Goal: Transaction & Acquisition: Book appointment/travel/reservation

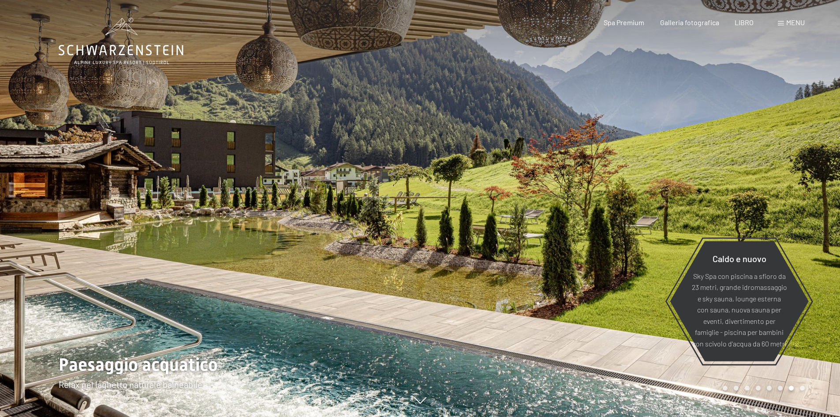
click at [801, 22] on font "menu" at bounding box center [796, 22] width 19 height 8
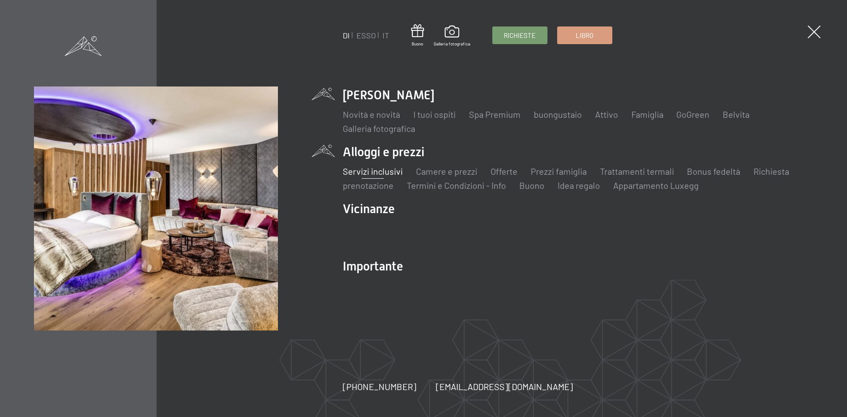
click at [373, 172] on font "Servizi inclusivi" at bounding box center [372, 171] width 60 height 11
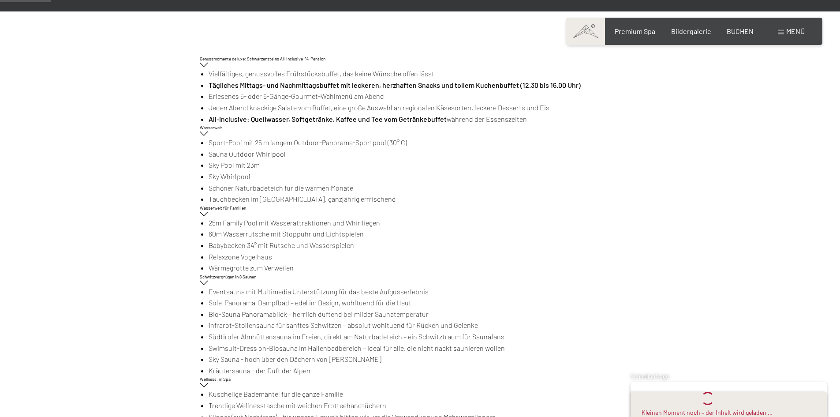
scroll to position [221, 0]
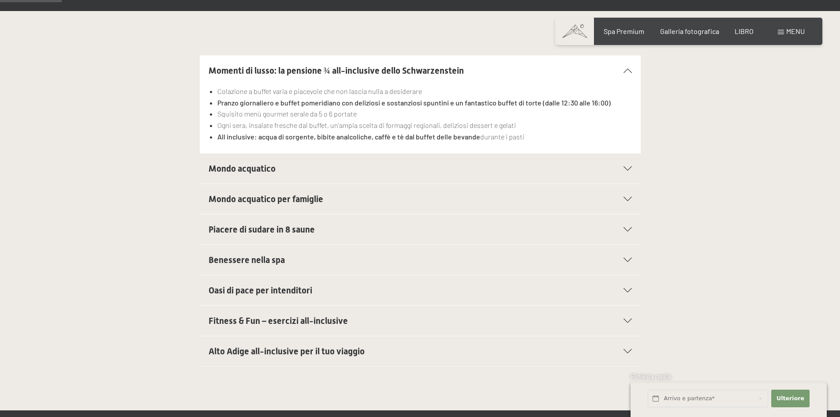
click at [630, 169] on icon at bounding box center [628, 168] width 8 height 4
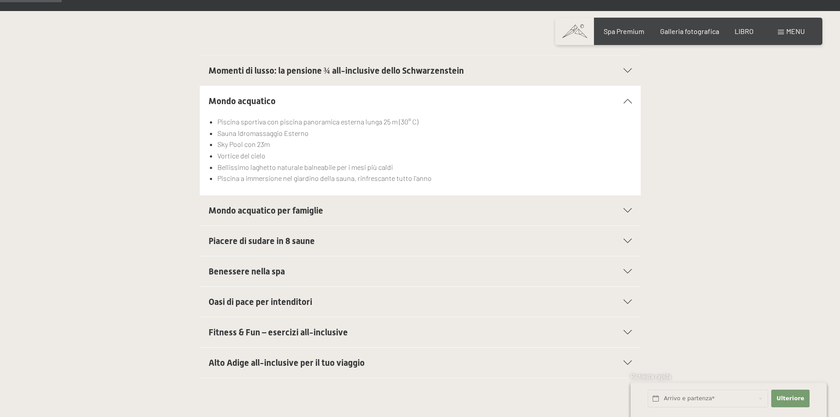
click at [627, 210] on icon at bounding box center [628, 210] width 8 height 4
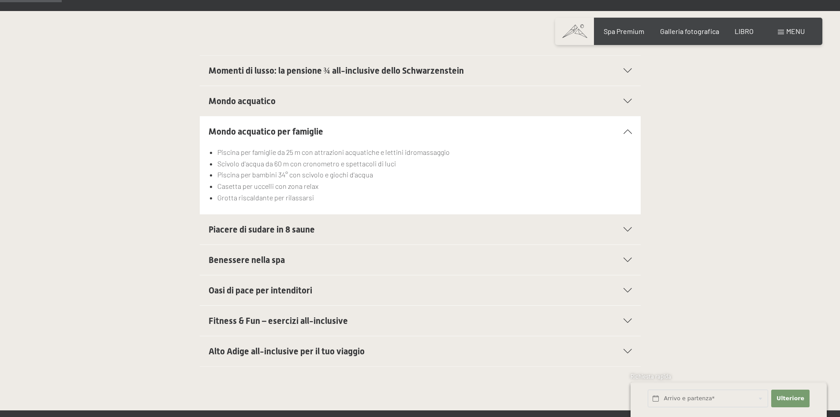
click at [257, 100] on font "Mondo acquatico" at bounding box center [242, 101] width 67 height 11
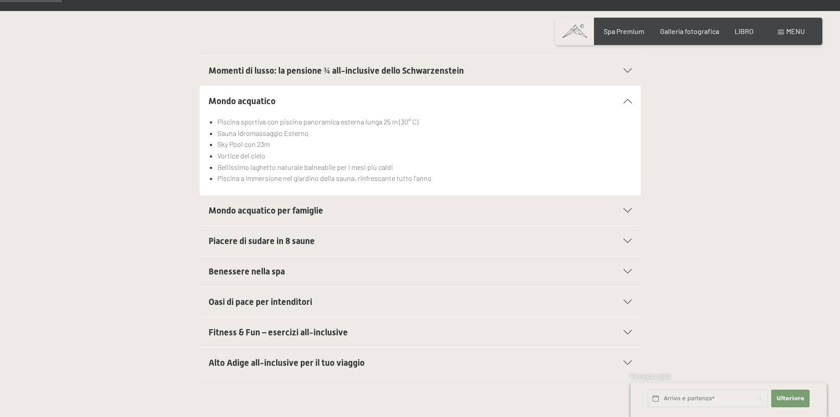
click at [286, 210] on font "Mondo acquatico per famiglie" at bounding box center [266, 210] width 115 height 11
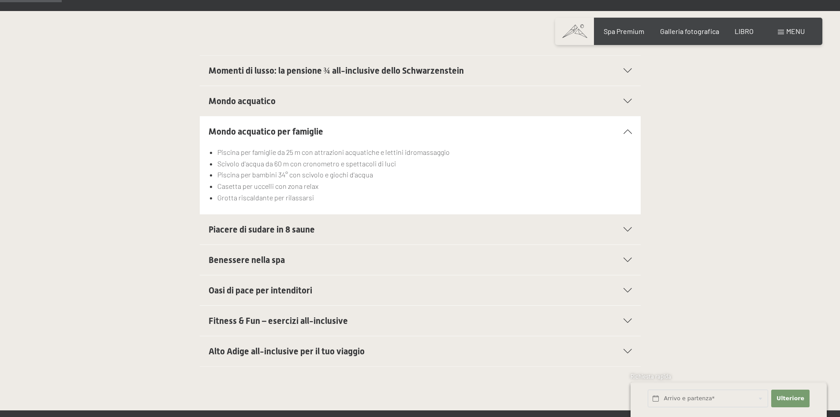
click at [307, 348] on font "Alto Adige all-inclusive per il tuo viaggio" at bounding box center [287, 351] width 156 height 11
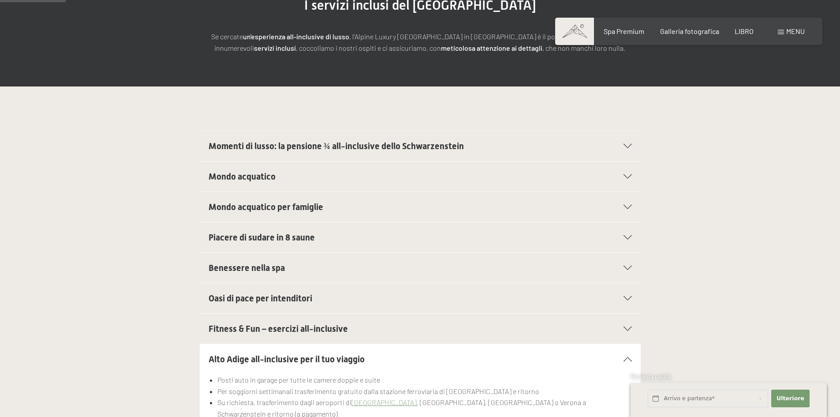
scroll to position [132, 0]
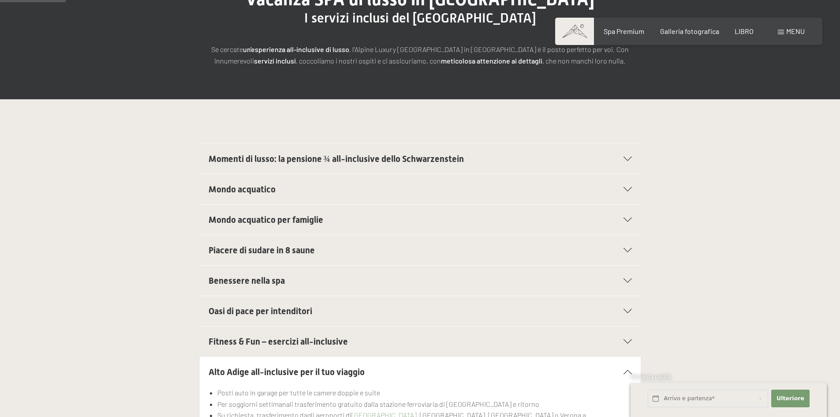
drag, startPoint x: 749, startPoint y: 33, endPoint x: 738, endPoint y: 39, distance: 12.6
click at [749, 33] on font "LIBRO" at bounding box center [744, 31] width 19 height 8
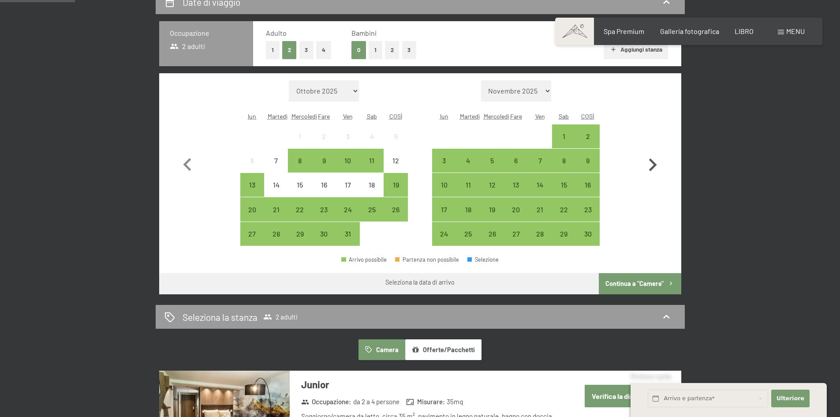
click at [656, 164] on icon "button" at bounding box center [653, 165] width 26 height 26
